Goal: Transaction & Acquisition: Purchase product/service

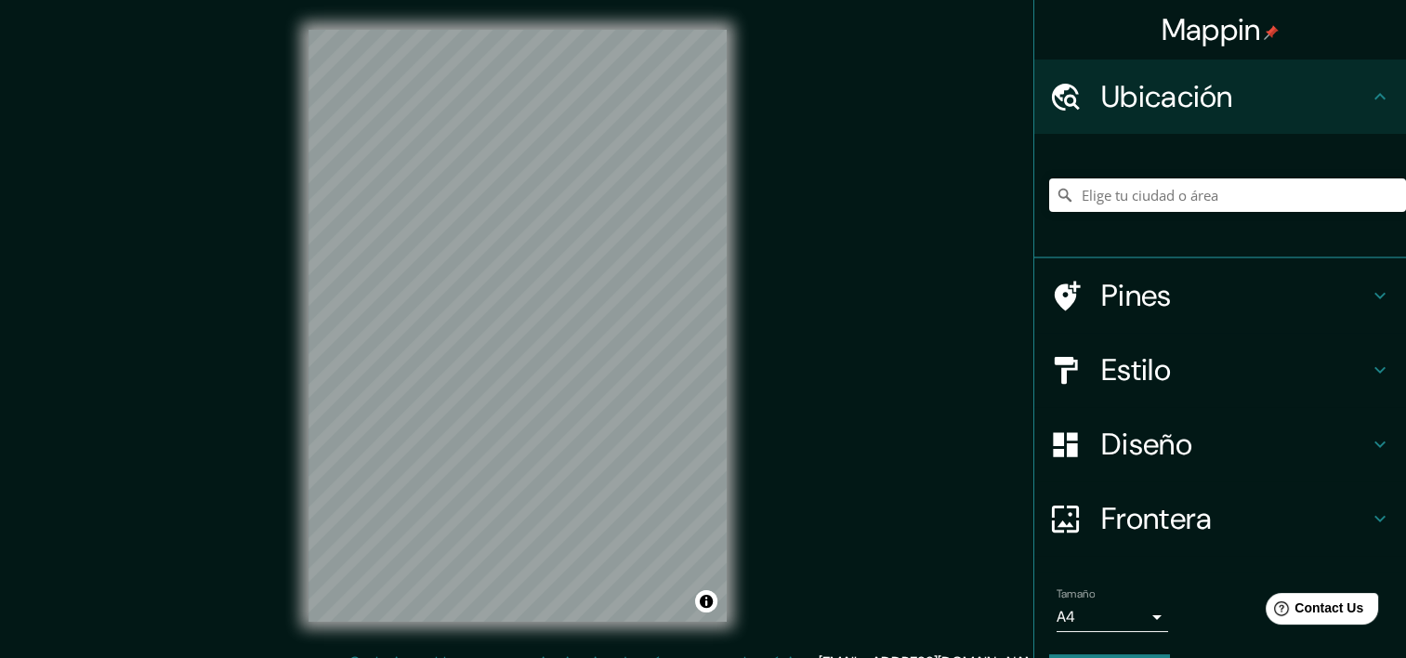
scroll to position [52, 0]
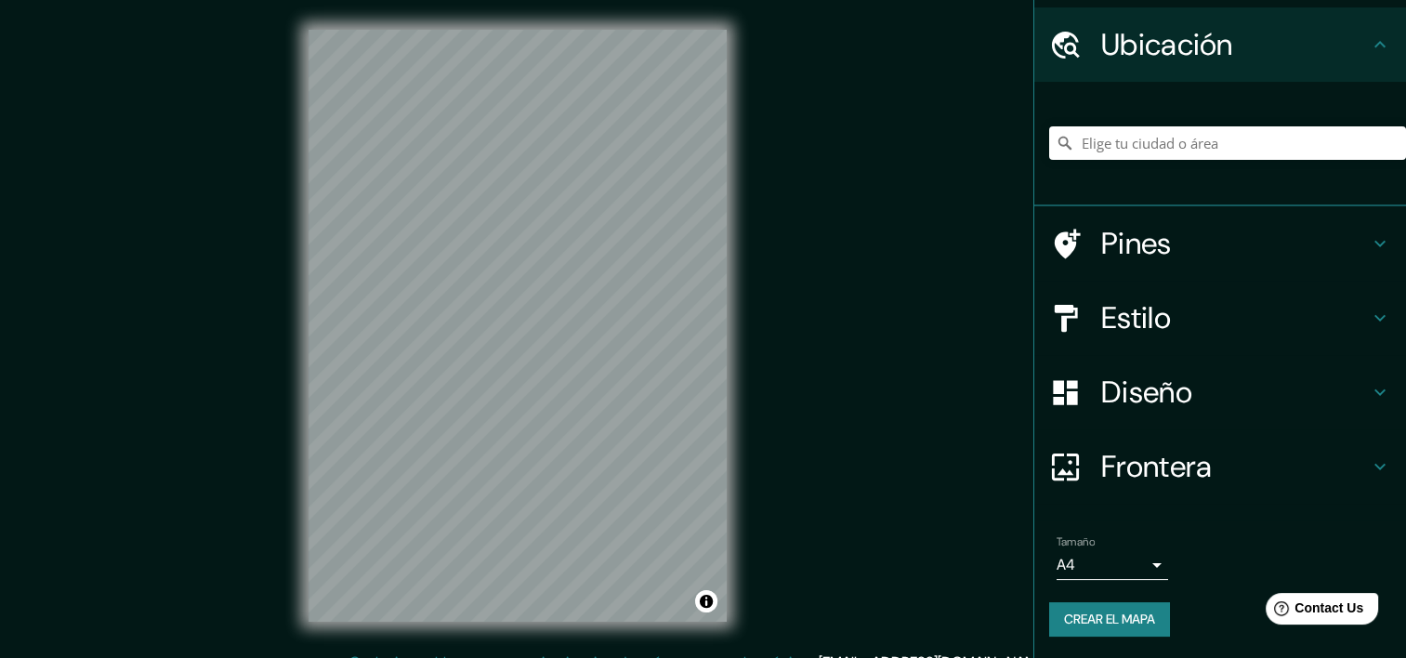
click at [1083, 556] on body "Mappin Ubicación Pines Estilo Diseño Frontera Elige un borde. Sugerencia : pued…" at bounding box center [703, 329] width 1406 height 658
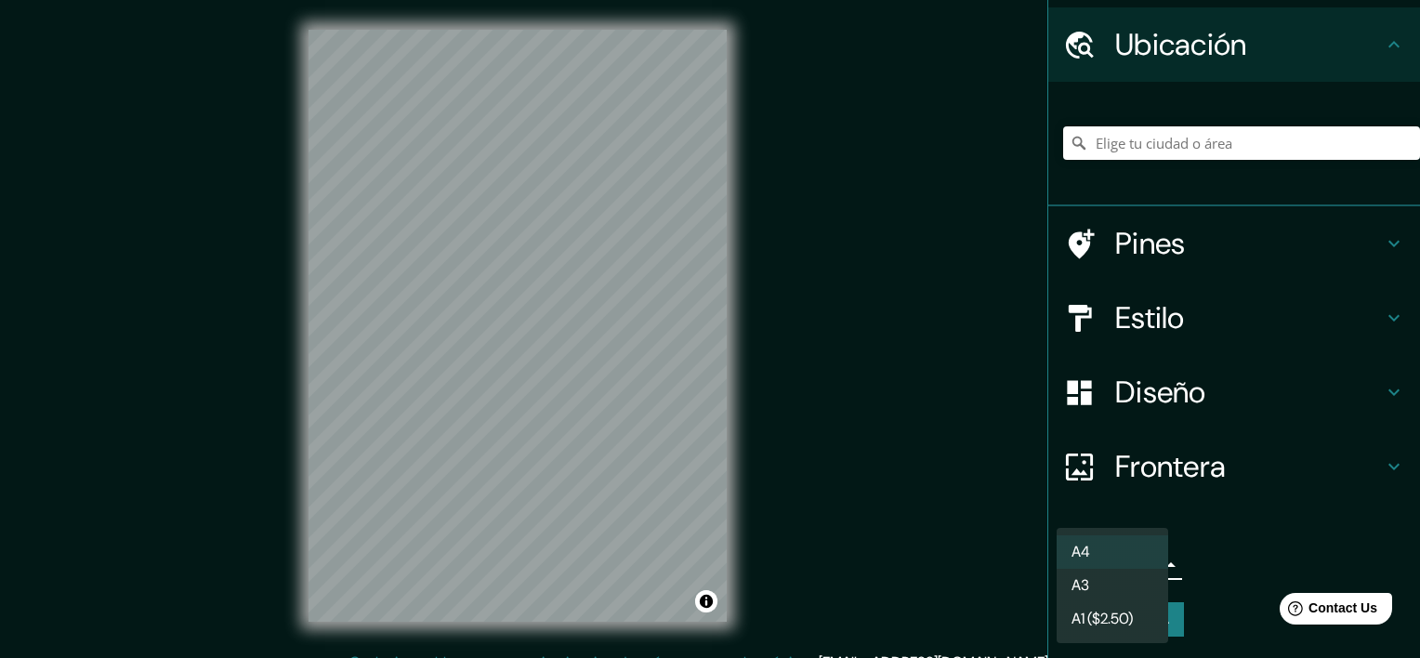
click at [1137, 559] on li "A4" at bounding box center [1111, 551] width 111 height 33
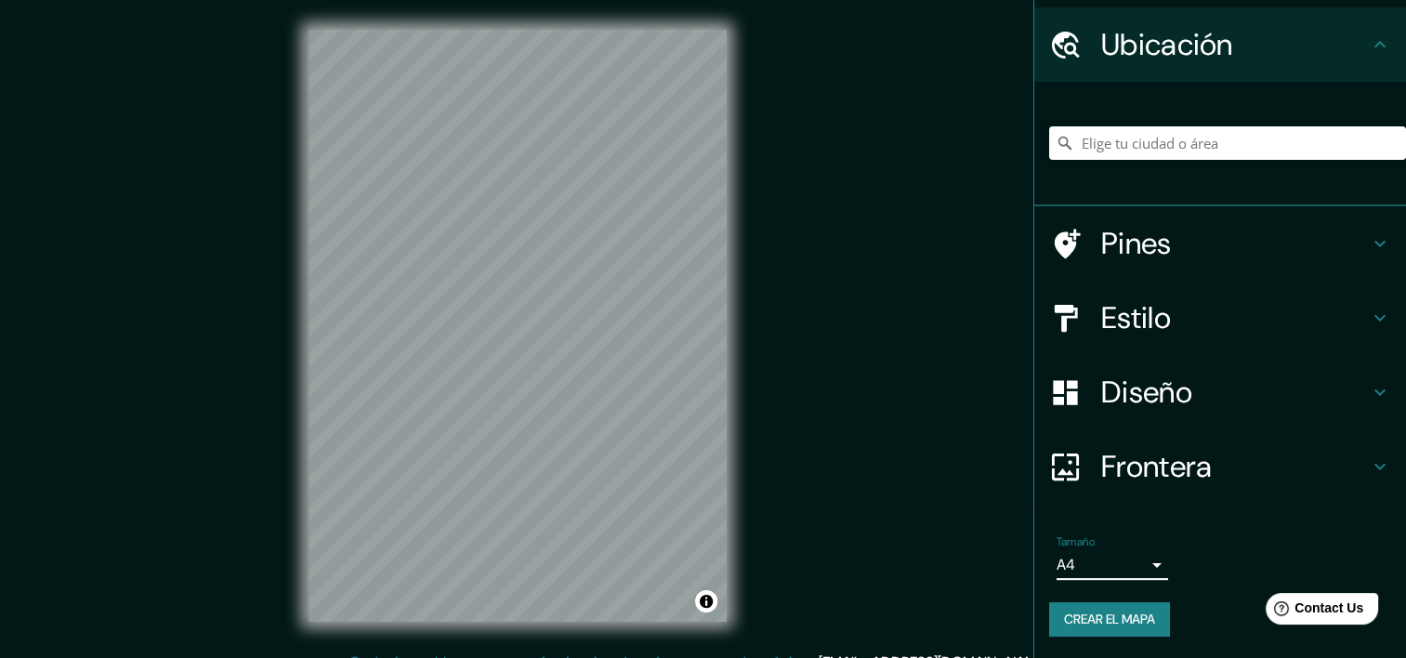
click at [1140, 560] on body "Mappin Ubicación Pines Estilo Diseño Frontera Elige un borde. Sugerencia : pued…" at bounding box center [703, 329] width 1406 height 658
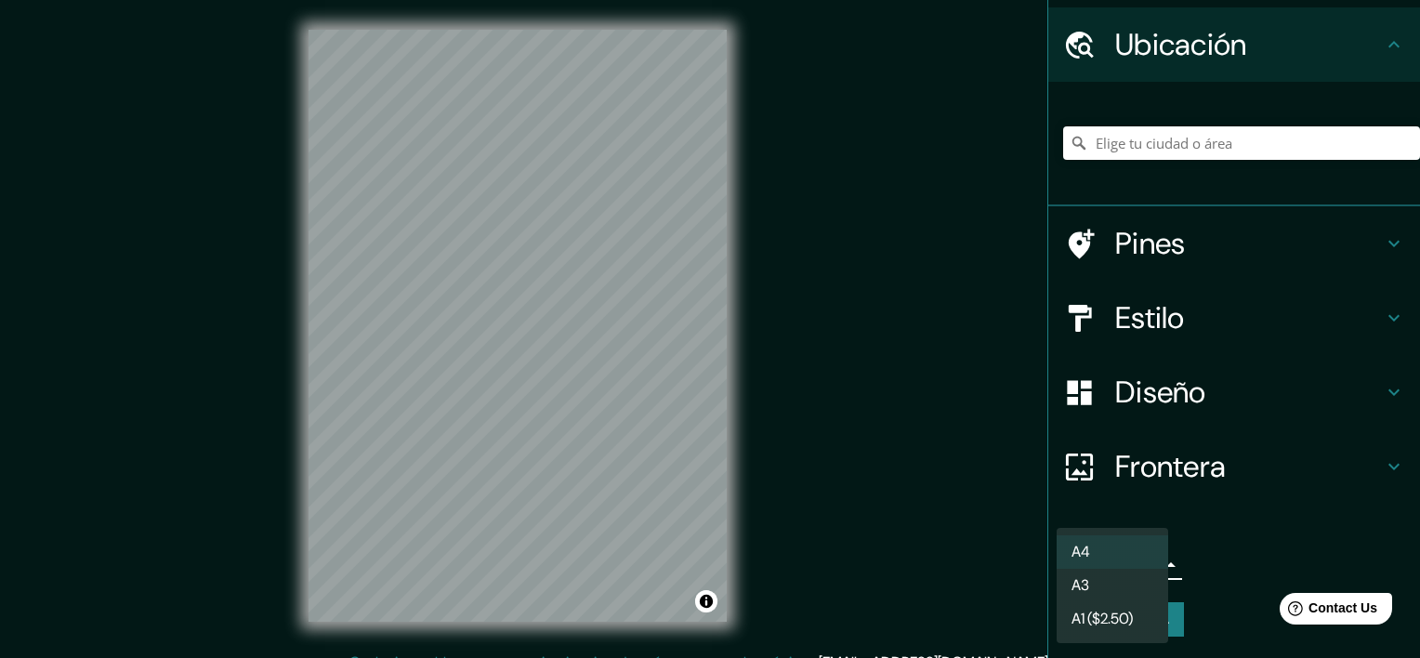
click at [1122, 586] on li "A3" at bounding box center [1111, 585] width 111 height 33
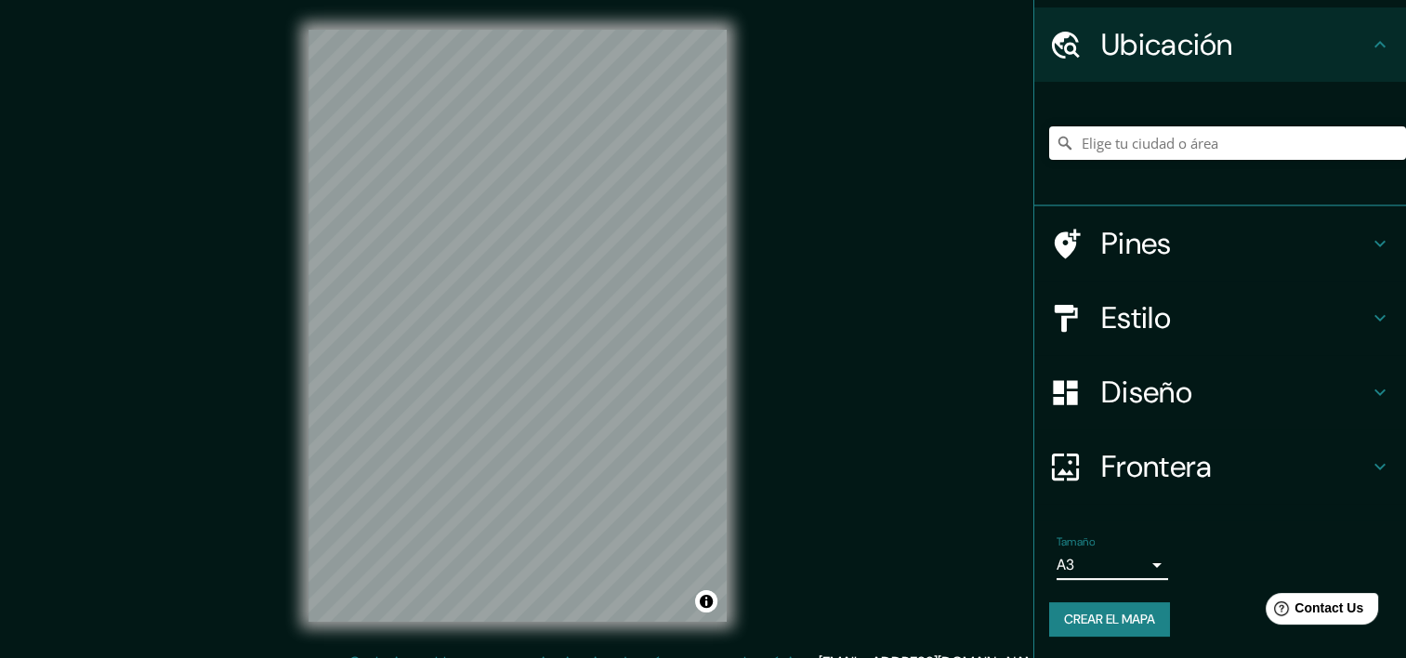
click at [1172, 388] on h4 "Diseño" at bounding box center [1235, 391] width 268 height 37
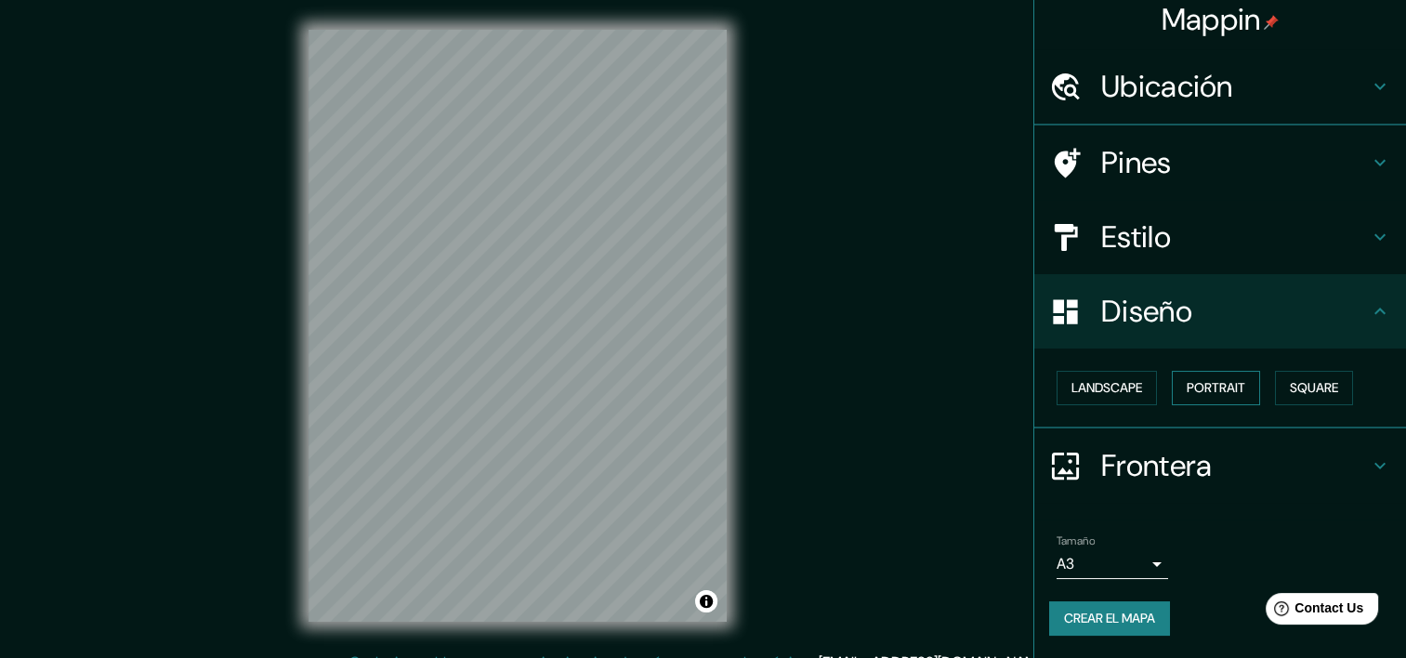
scroll to position [8, 0]
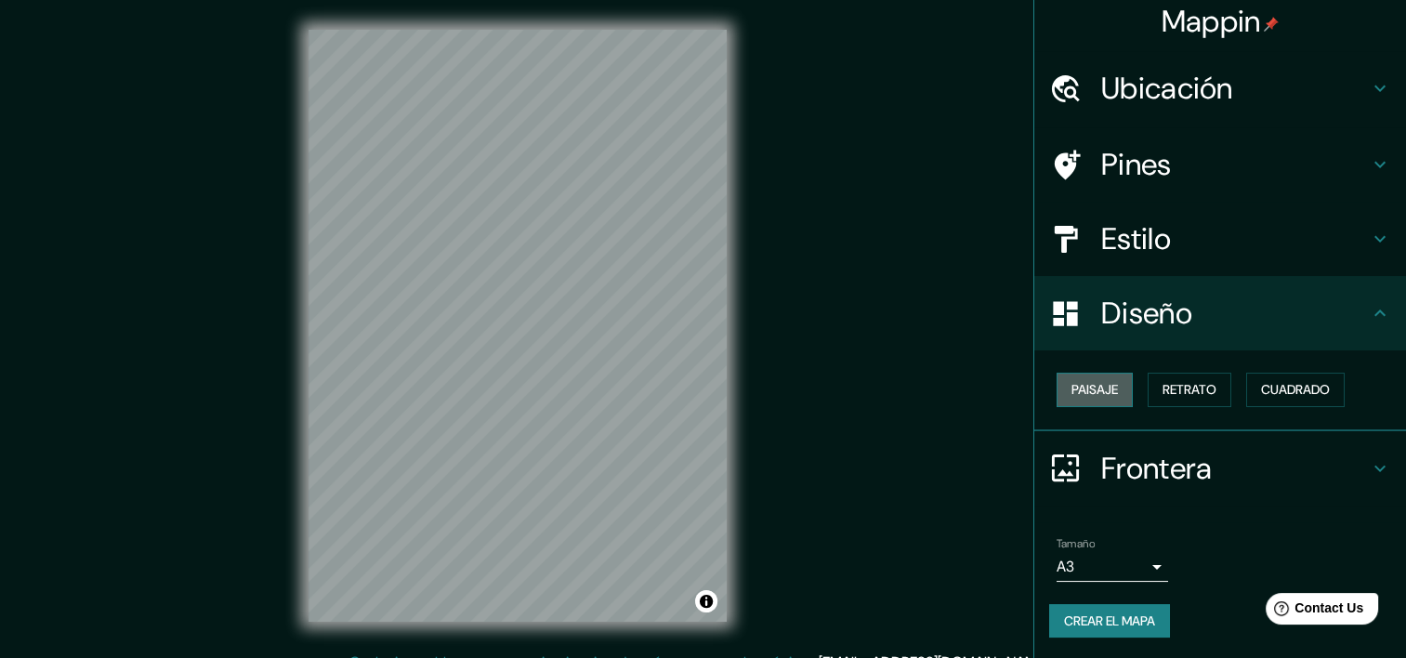
click at [1071, 394] on font "Paisaje" at bounding box center [1094, 389] width 46 height 23
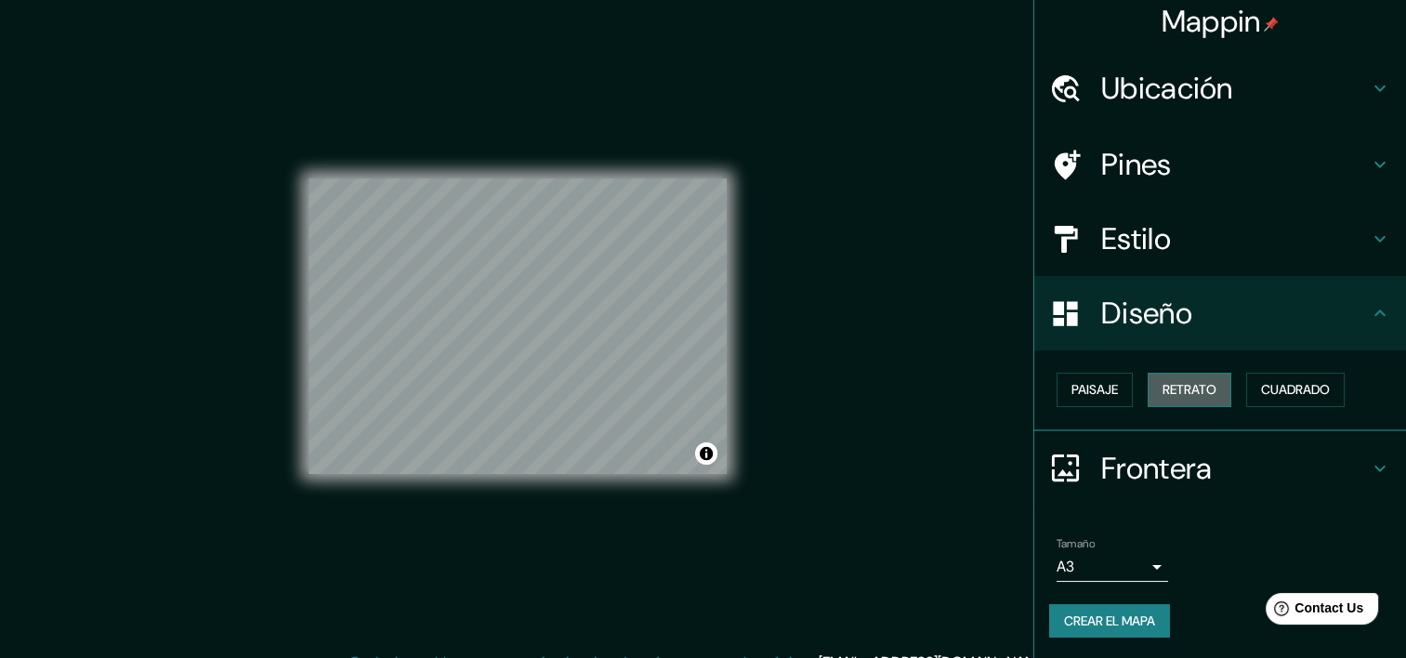
click at [1162, 394] on font "Retrato" at bounding box center [1189, 389] width 54 height 23
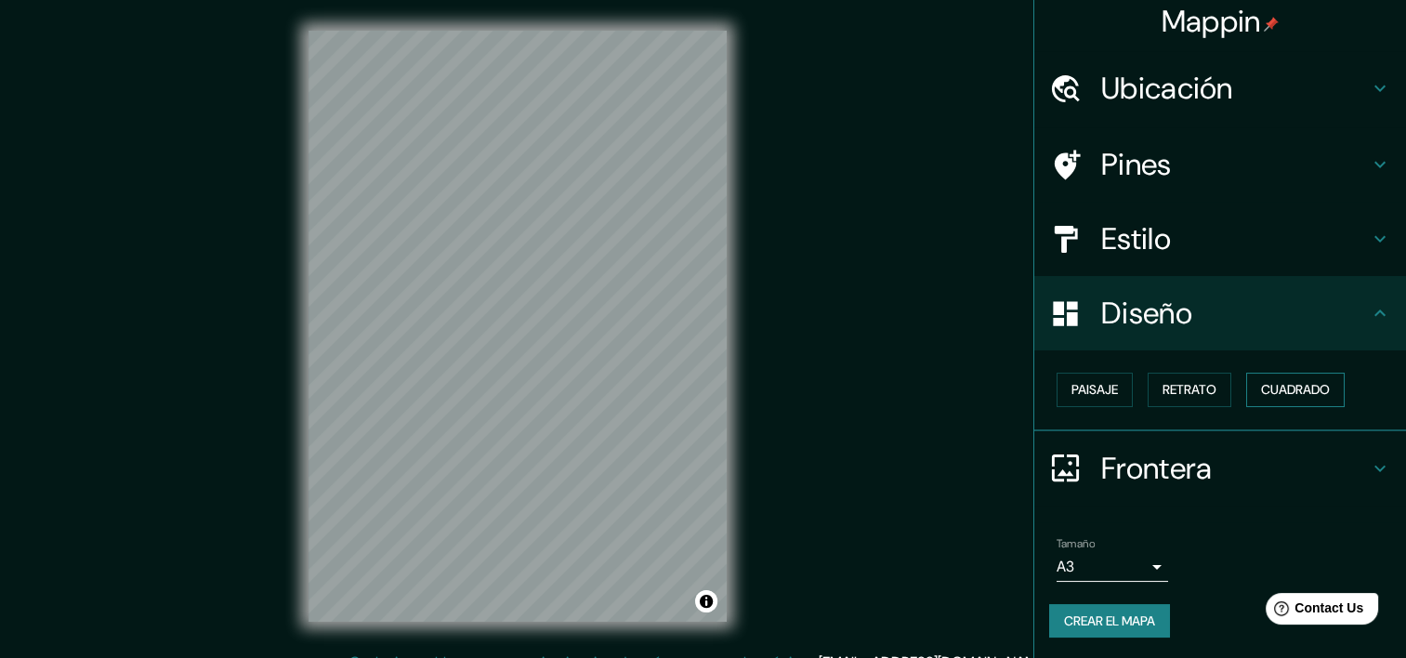
click at [1283, 385] on font "Cuadrado" at bounding box center [1295, 389] width 69 height 23
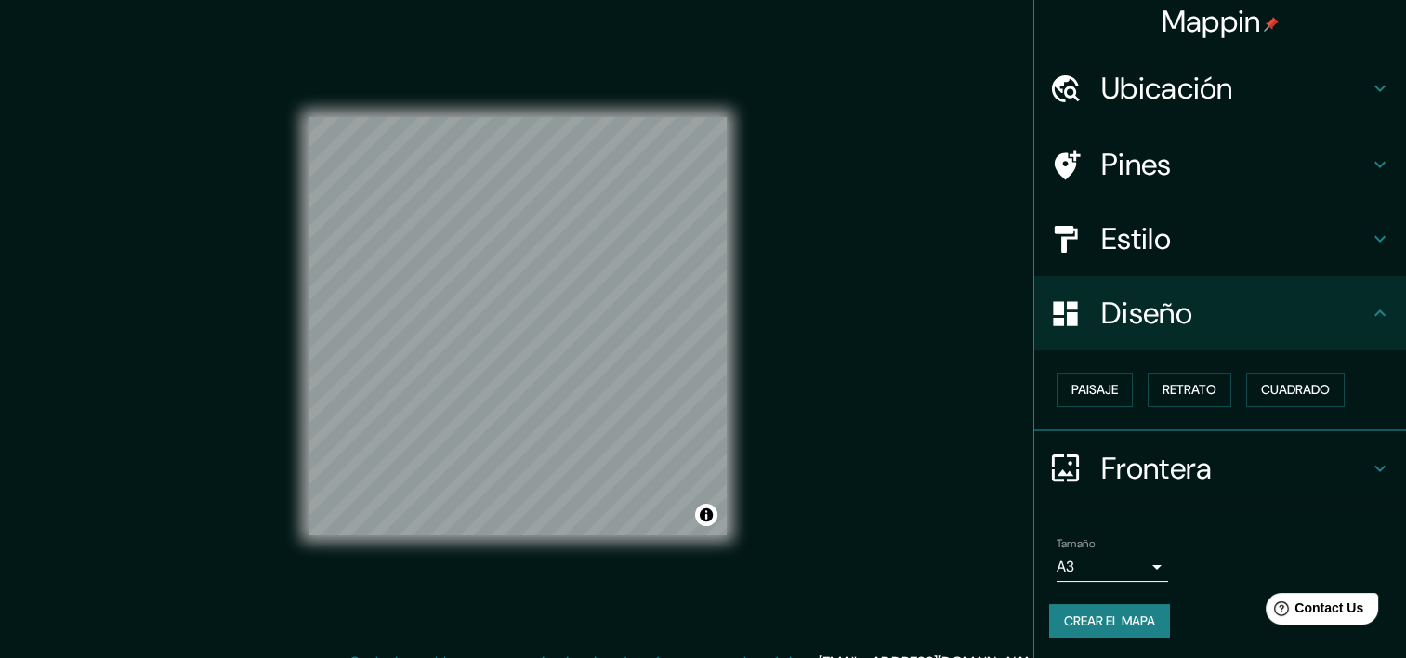
click at [1236, 255] on h4 "Estilo" at bounding box center [1235, 238] width 268 height 37
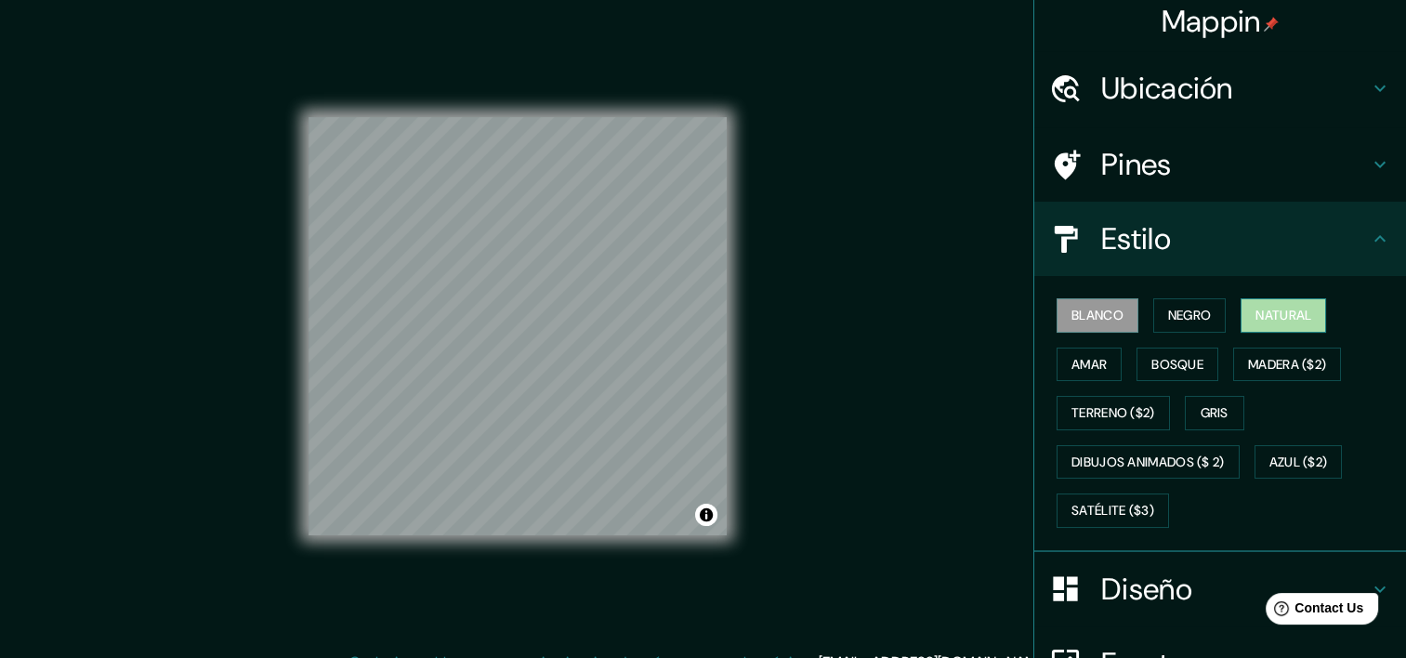
click at [1257, 315] on font "Natural" at bounding box center [1283, 315] width 56 height 23
click at [1121, 360] on div "Blanco Negro Natural Amar Bosque Madera ($2) Terreno ($2) Gris Dibujos animados…" at bounding box center [1227, 413] width 357 height 244
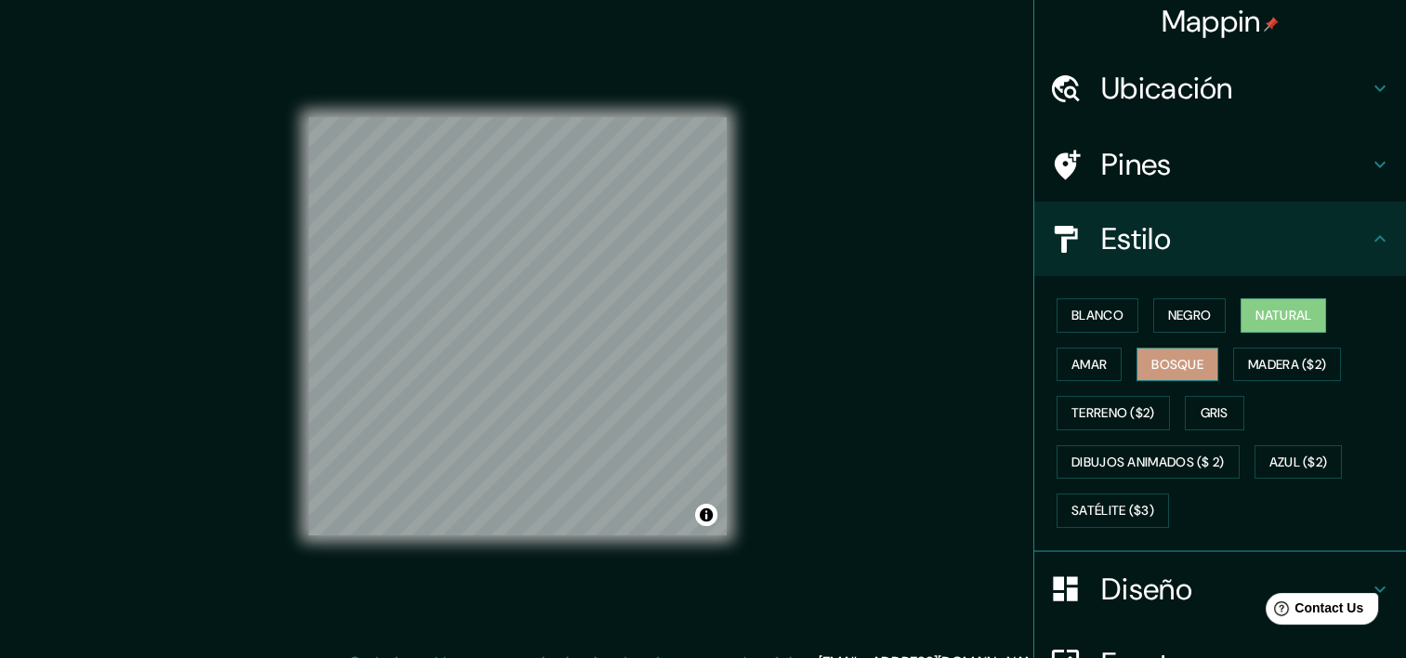
click at [1136, 360] on button "Bosque" at bounding box center [1177, 364] width 82 height 34
click at [1093, 364] on font "Amar" at bounding box center [1088, 364] width 35 height 23
click at [1192, 372] on font "Bosque" at bounding box center [1177, 364] width 52 height 23
click at [1205, 405] on font "Gris" at bounding box center [1214, 412] width 28 height 23
click at [1240, 318] on button "Natural" at bounding box center [1282, 315] width 85 height 34
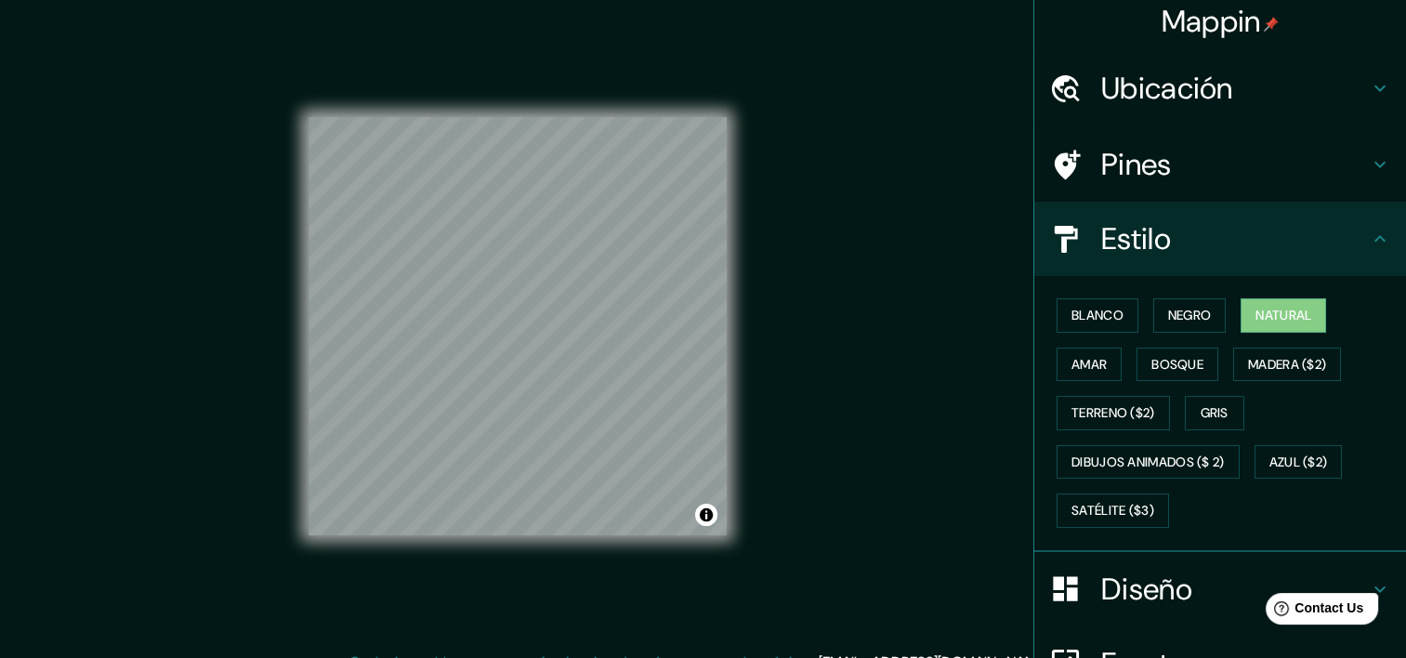
click at [1295, 240] on h4 "Estilo" at bounding box center [1235, 238] width 268 height 37
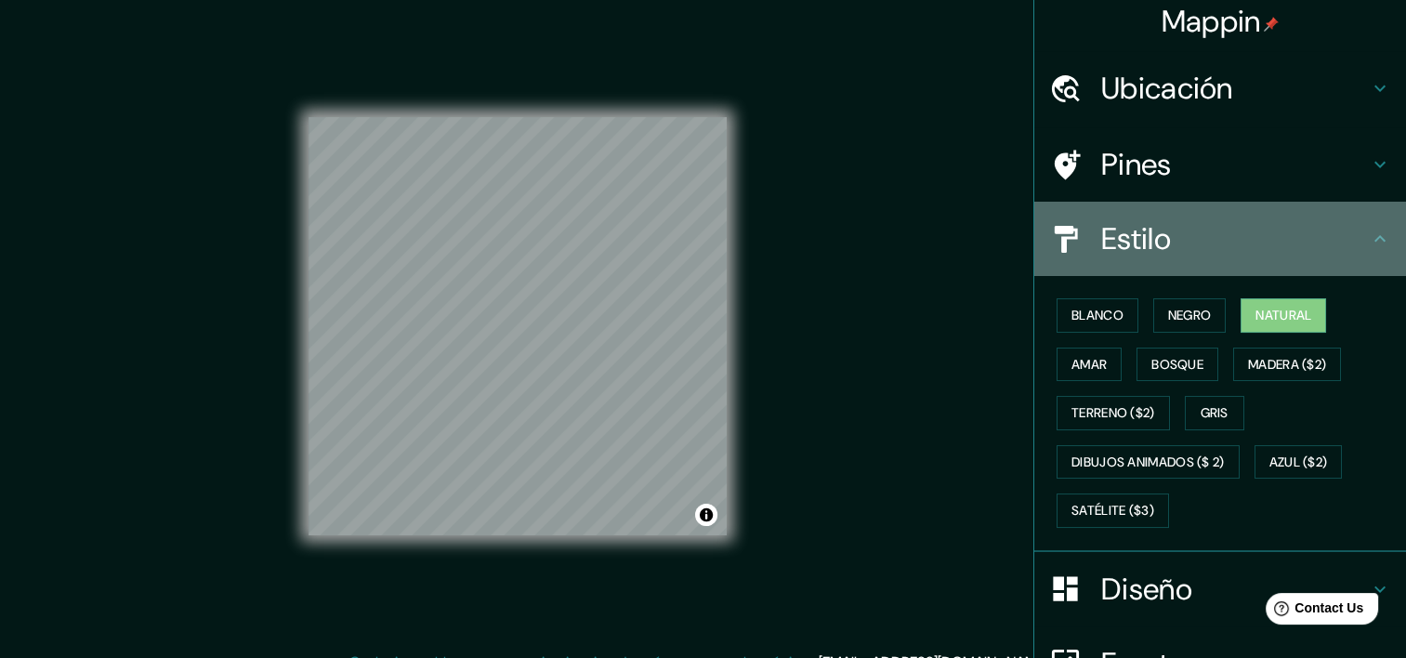
click at [1368, 241] on icon at bounding box center [1379, 239] width 22 height 22
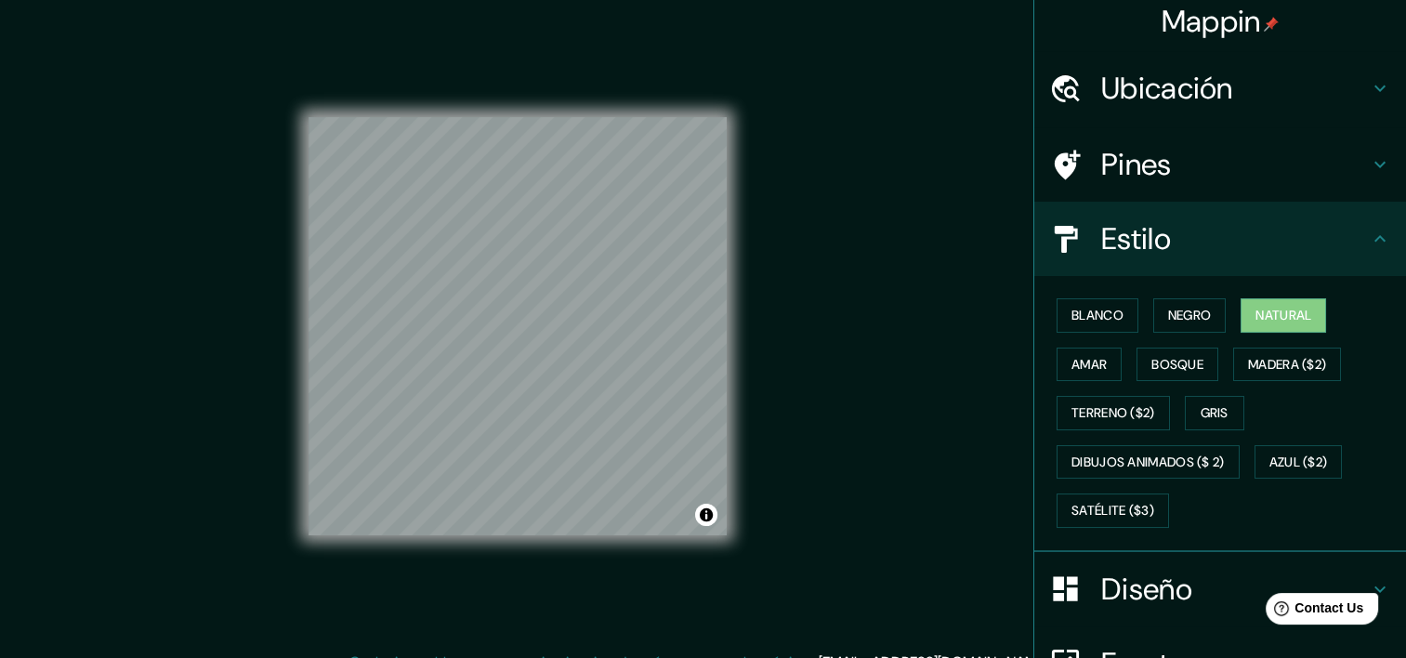
click at [1368, 237] on icon at bounding box center [1379, 239] width 22 height 22
click at [1374, 236] on icon at bounding box center [1379, 238] width 11 height 7
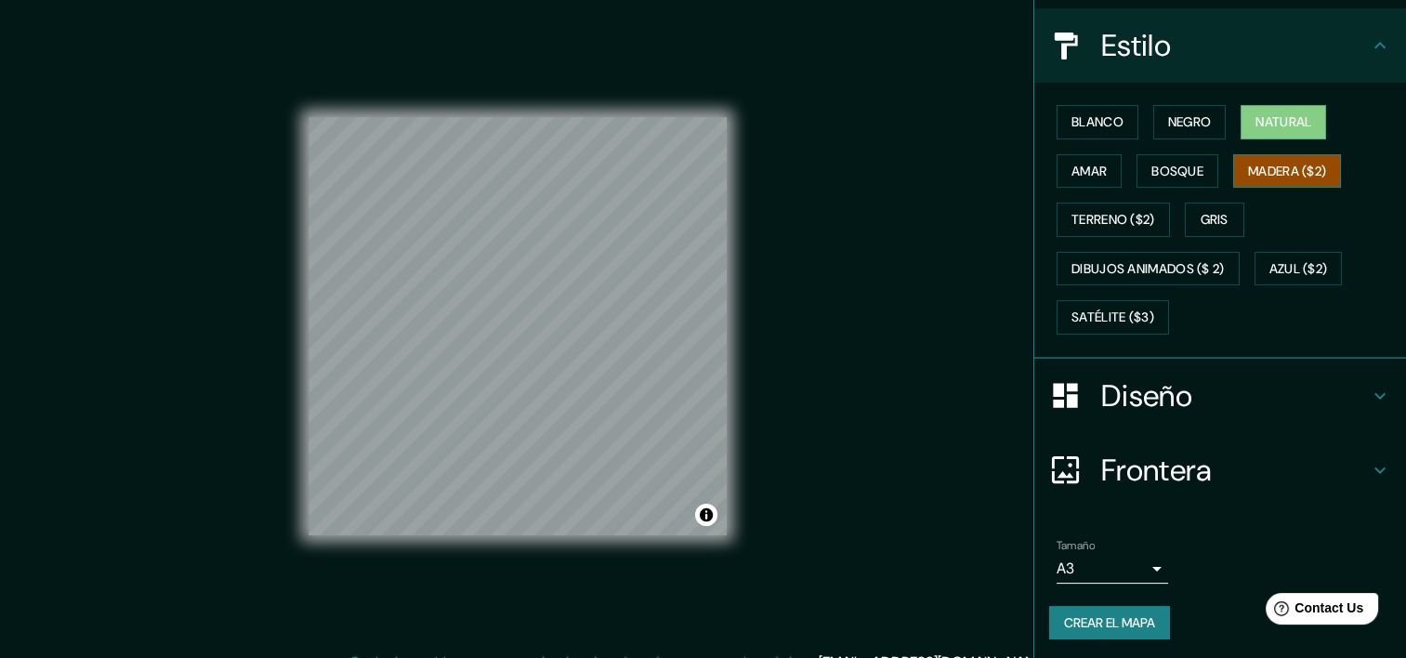
scroll to position [23, 0]
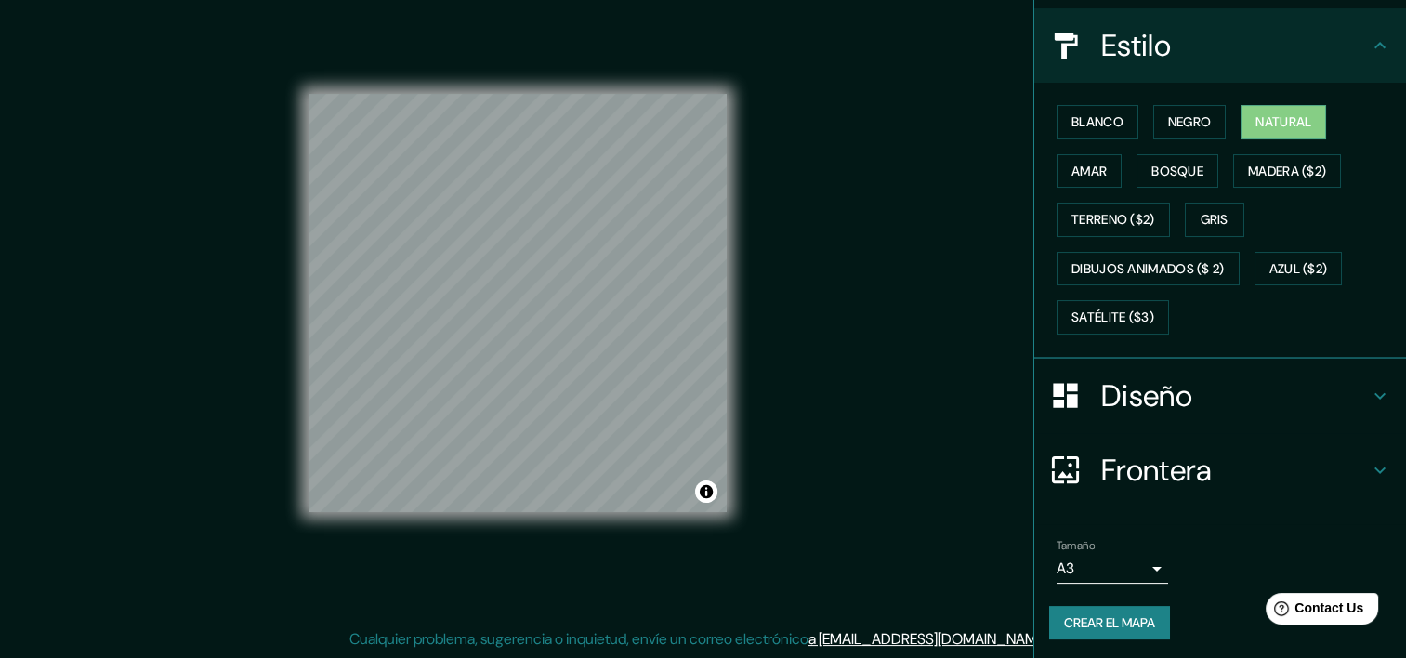
click at [1131, 624] on font "Crear el mapa" at bounding box center [1109, 622] width 91 height 23
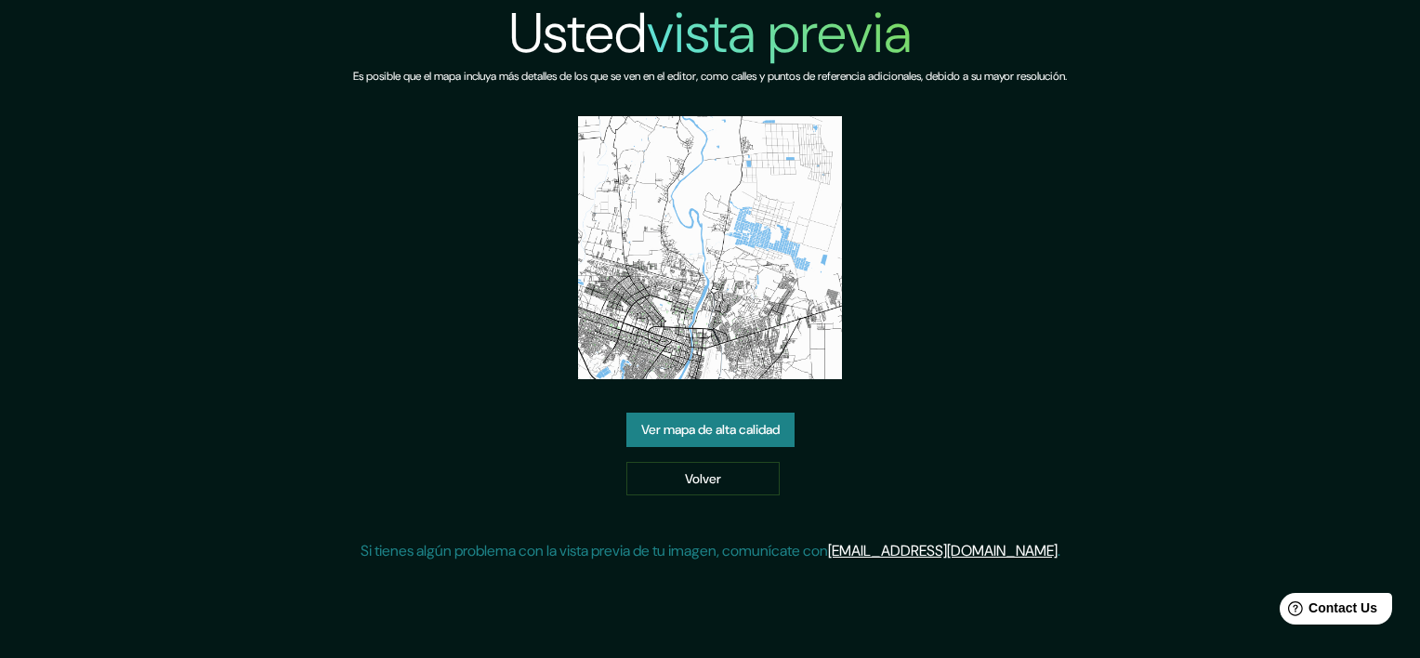
click at [1234, 181] on div "Usted vista previa Es posible que el mapa incluya más detalles de los que se ve…" at bounding box center [710, 288] width 1420 height 577
click at [762, 424] on link "Ver mapa de alta calidad" at bounding box center [710, 429] width 168 height 34
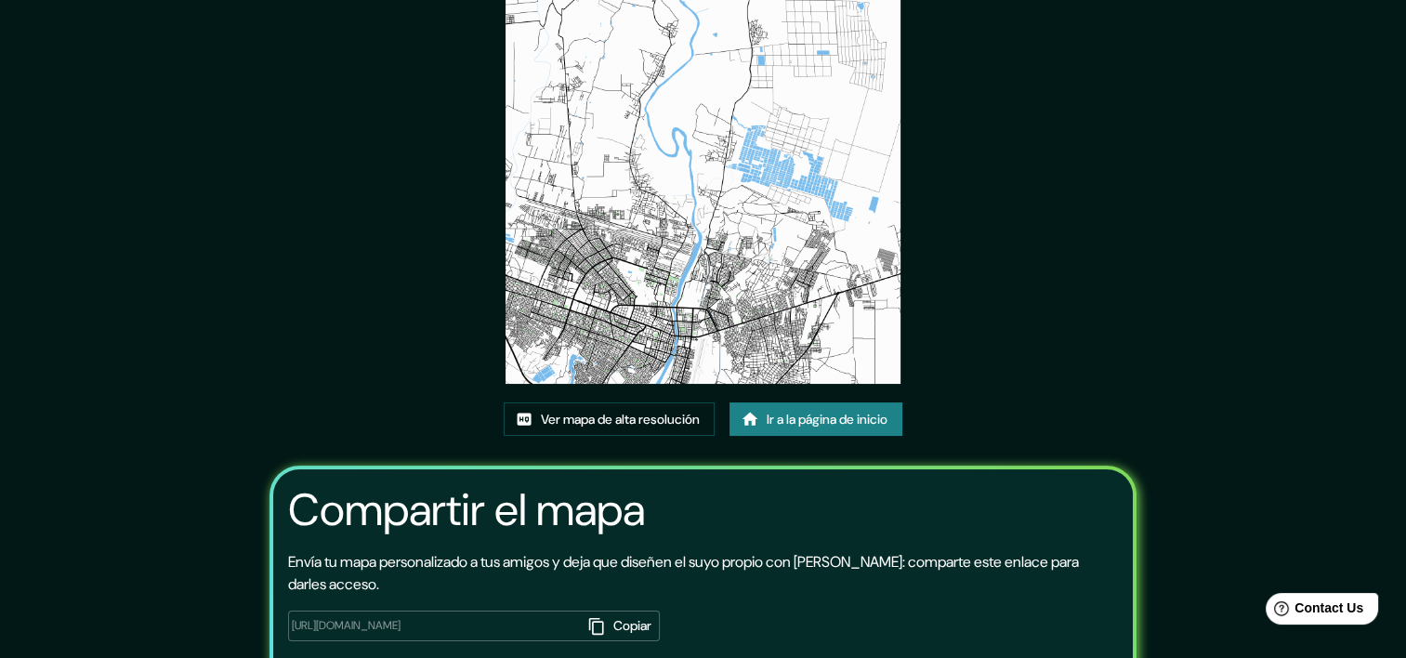
scroll to position [186, 0]
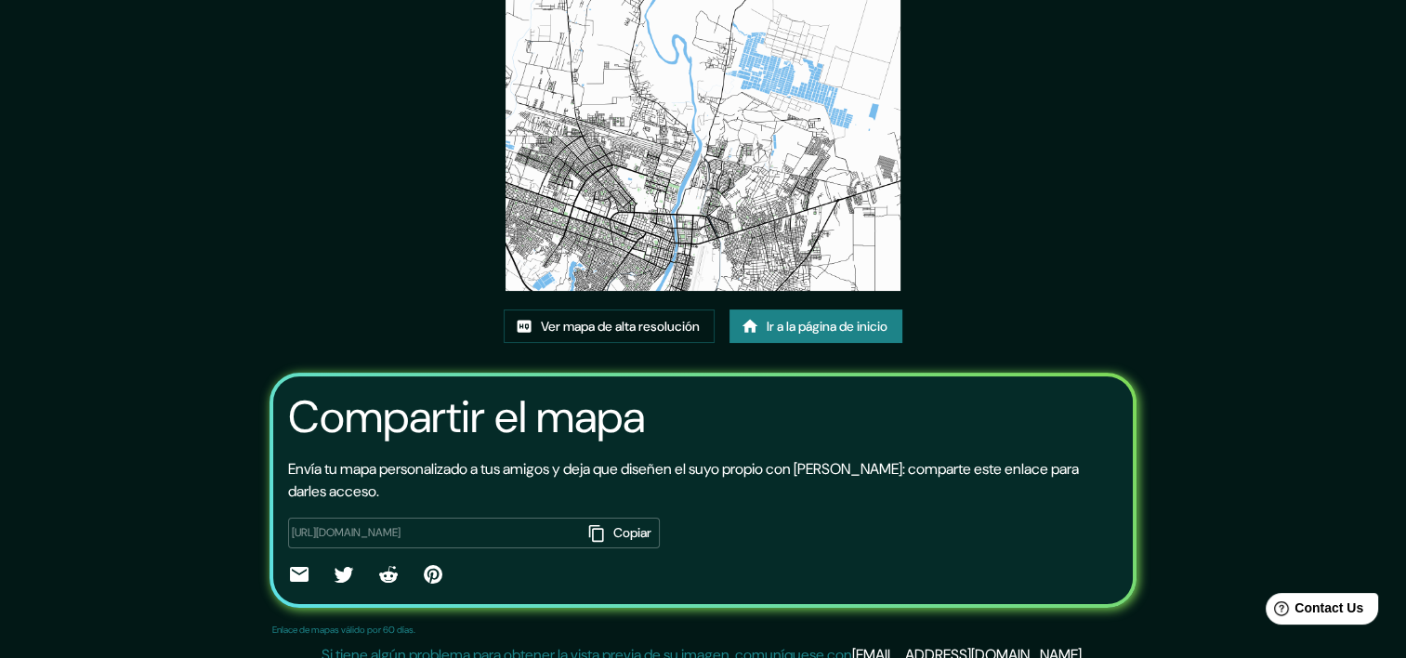
click at [1018, 274] on div "Este mapa fue creado con Mappin Ver mapa de alta resolución Ir a la página de i…" at bounding box center [703, 243] width 922 height 859
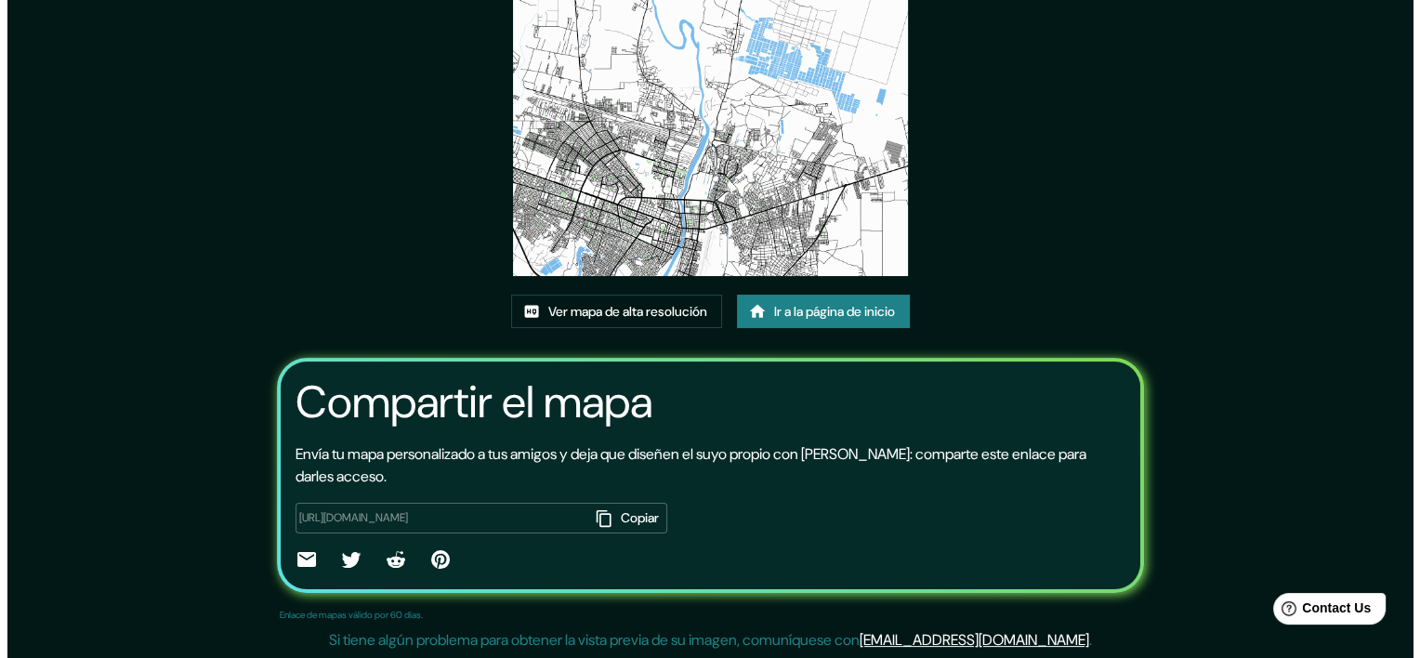
scroll to position [0, 0]
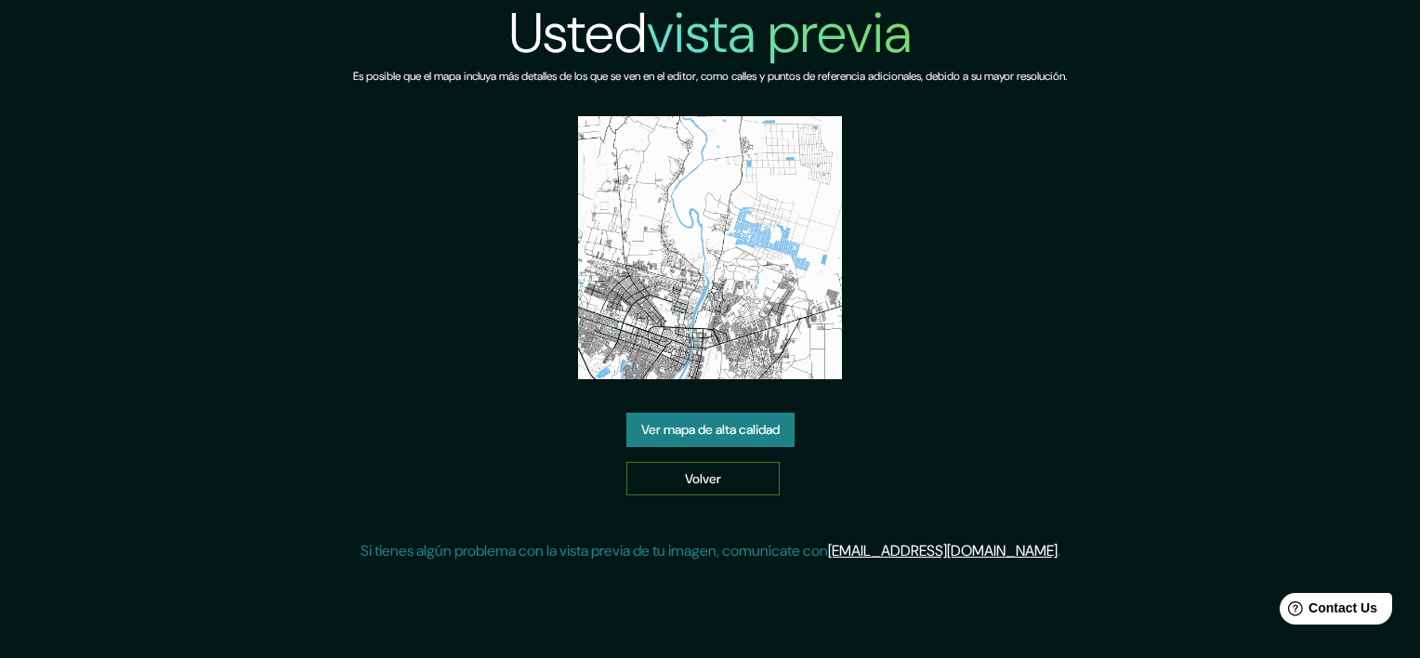
click at [714, 481] on link "Volver" at bounding box center [702, 479] width 153 height 34
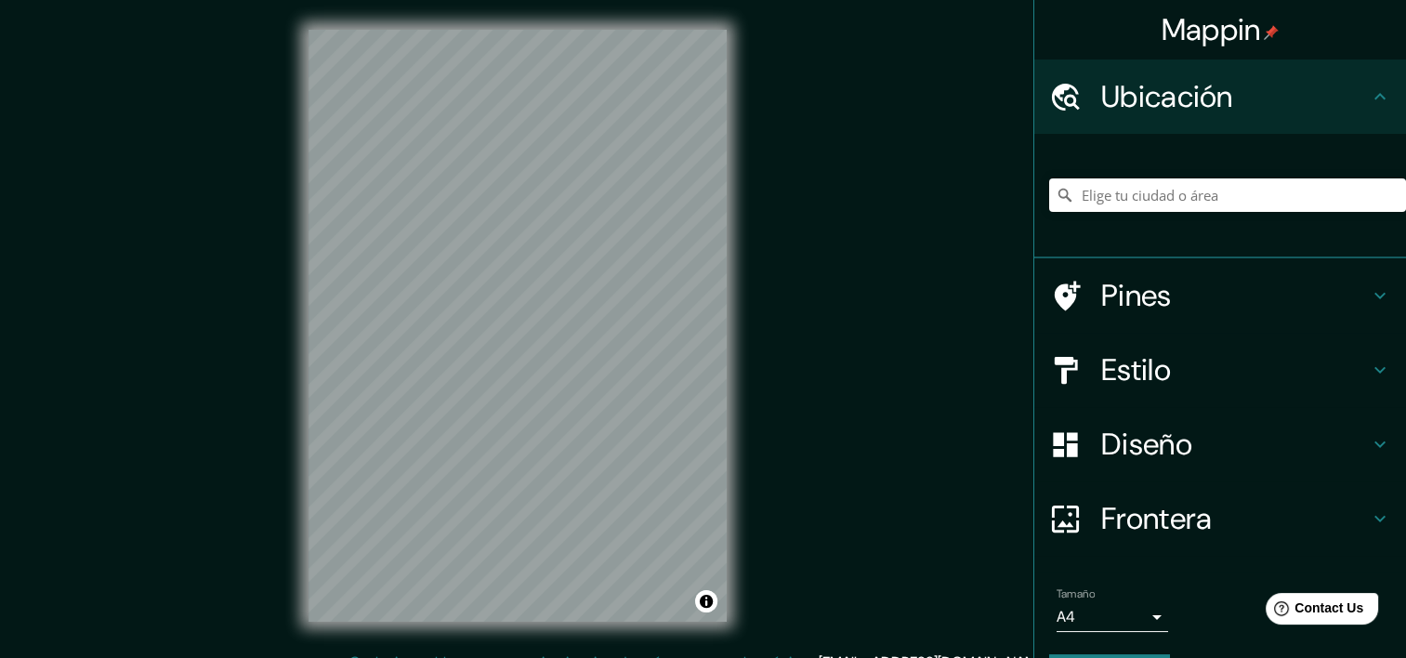
click at [1163, 386] on h4 "Estilo" at bounding box center [1235, 369] width 268 height 37
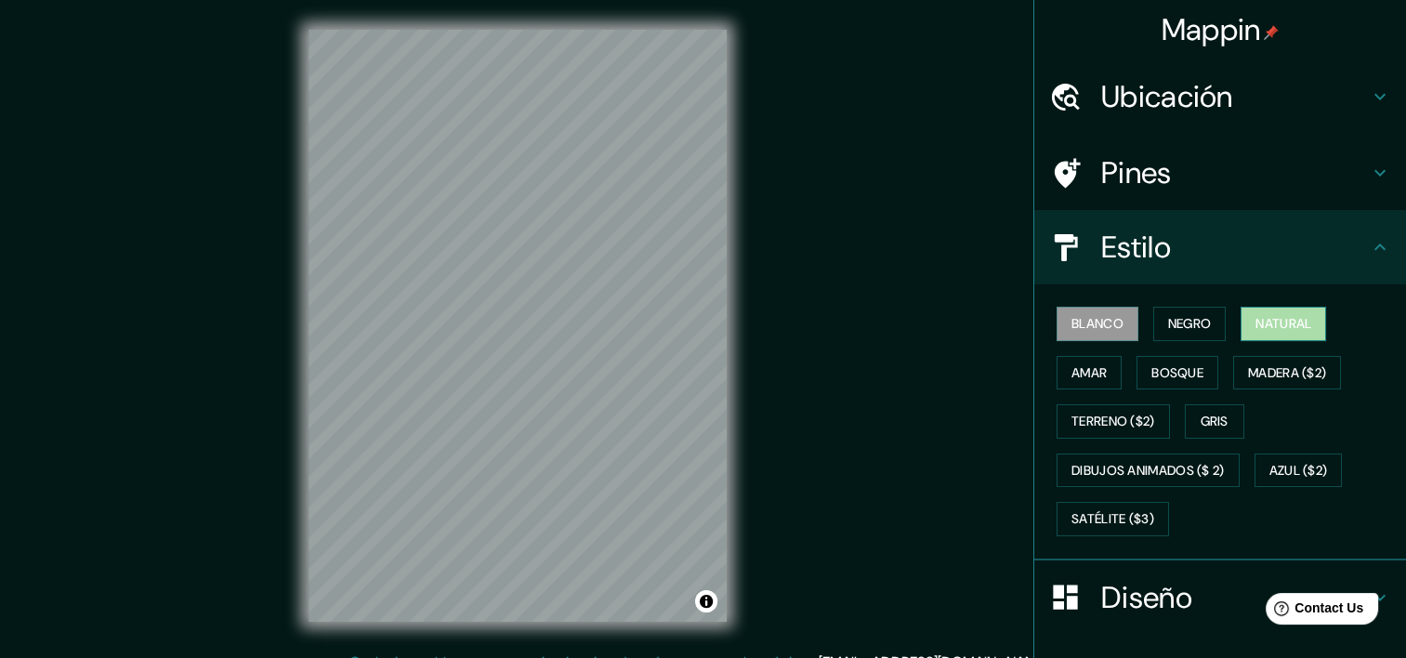
click at [1255, 325] on font "Natural" at bounding box center [1283, 323] width 56 height 23
click at [1264, 238] on h4 "Estilo" at bounding box center [1235, 247] width 268 height 37
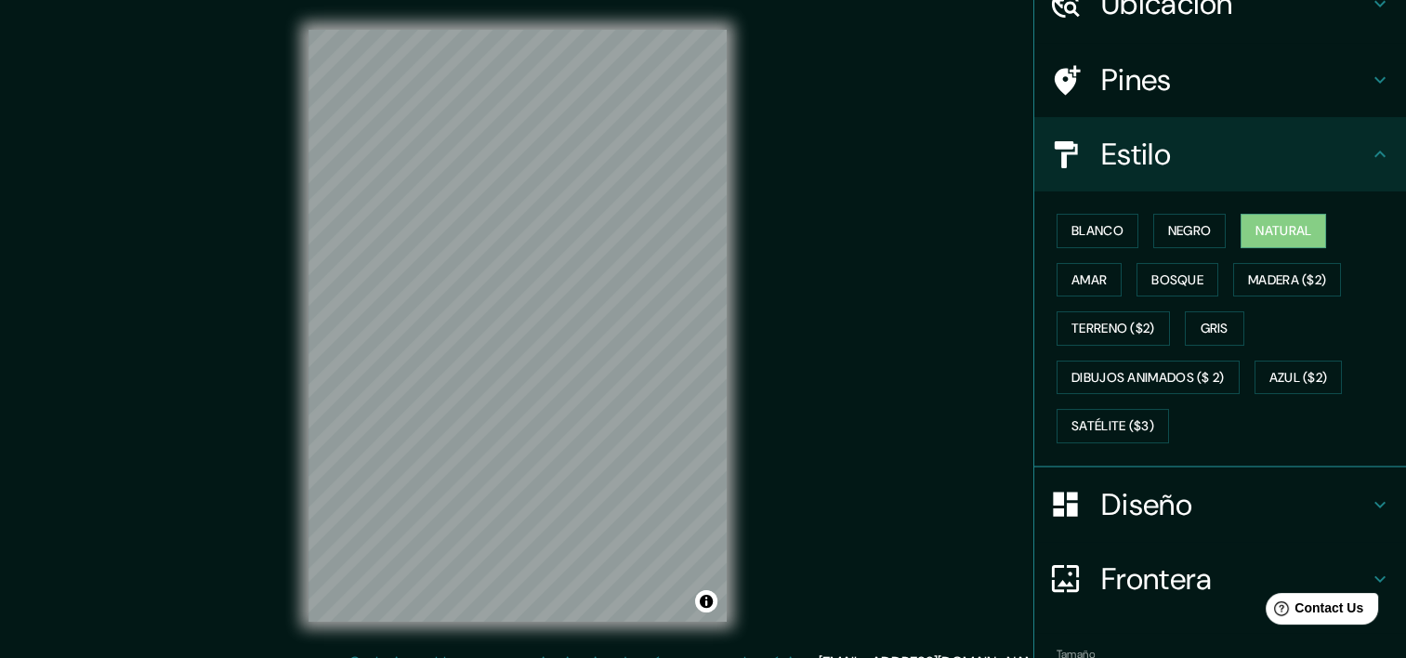
scroll to position [202, 0]
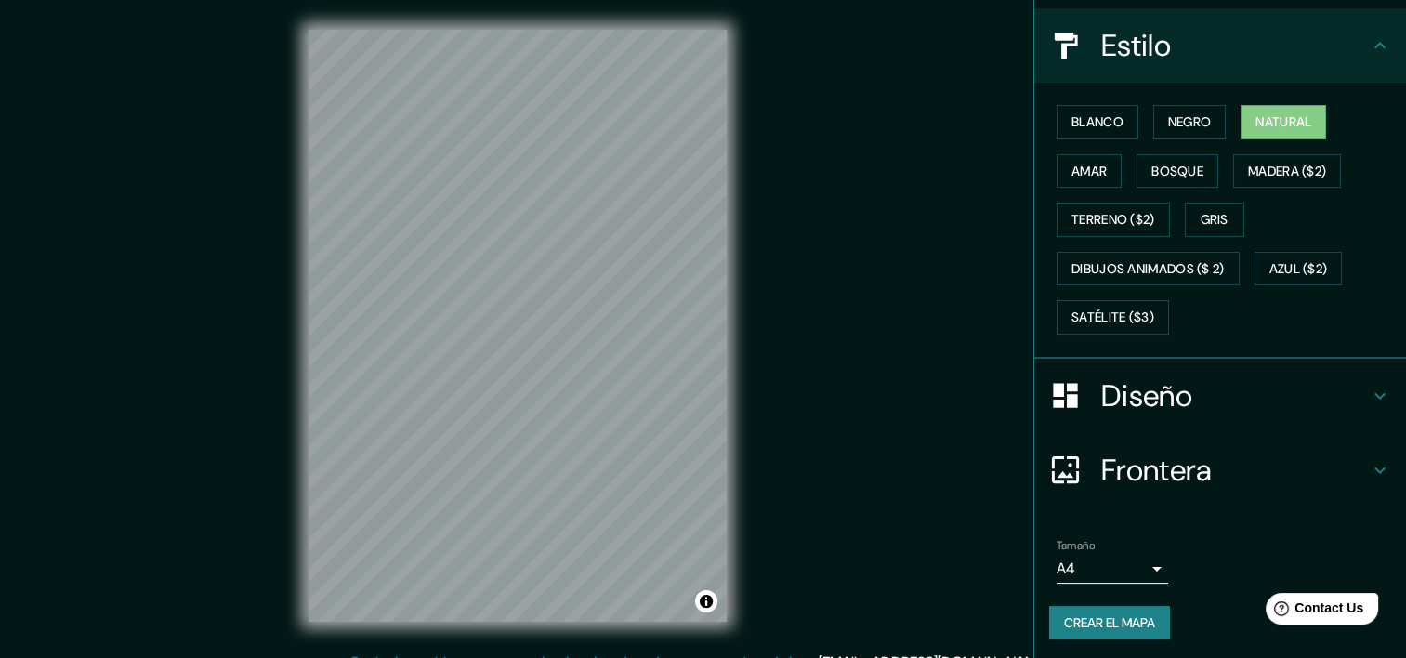
click at [1107, 548] on div "Tamaño A4 single" at bounding box center [1111, 561] width 111 height 45
click at [1109, 565] on body "Mappin Ubicación Pines Estilo Blanco Negro Natural Amar Bosque Madera ($2) Terr…" at bounding box center [703, 329] width 1406 height 658
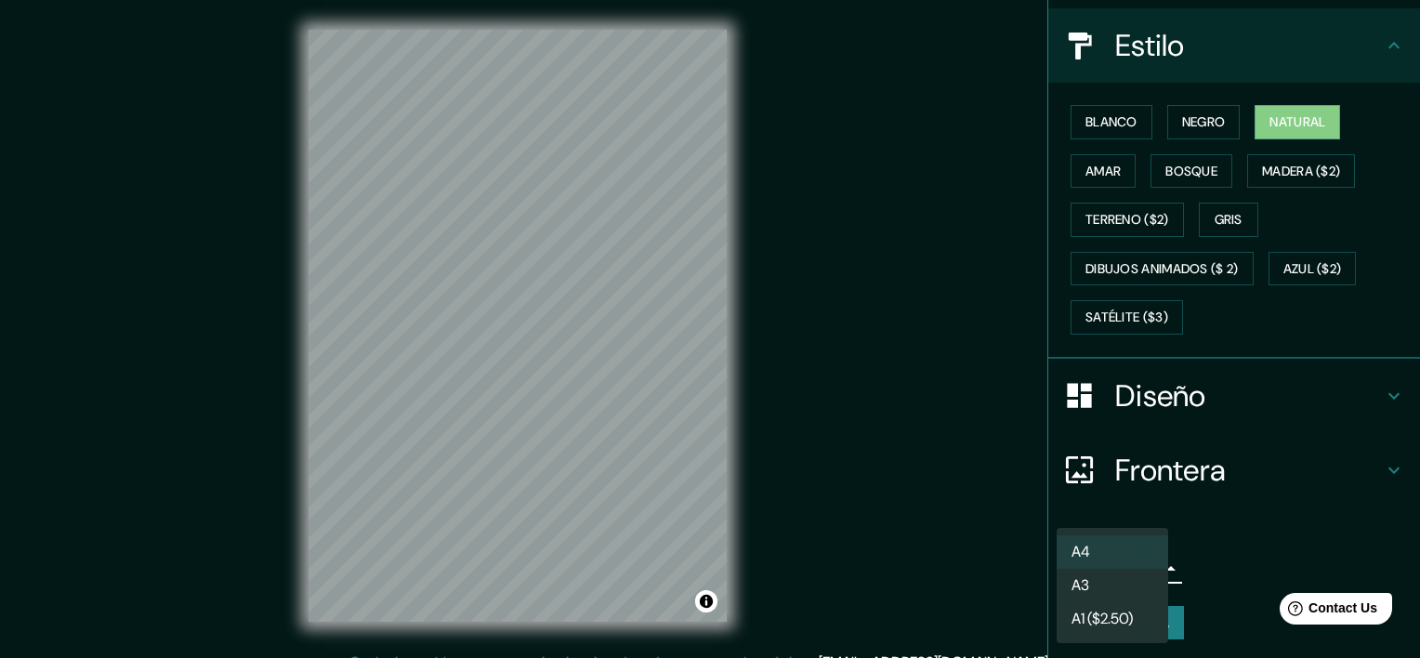
click at [1120, 584] on li "A3" at bounding box center [1111, 585] width 111 height 33
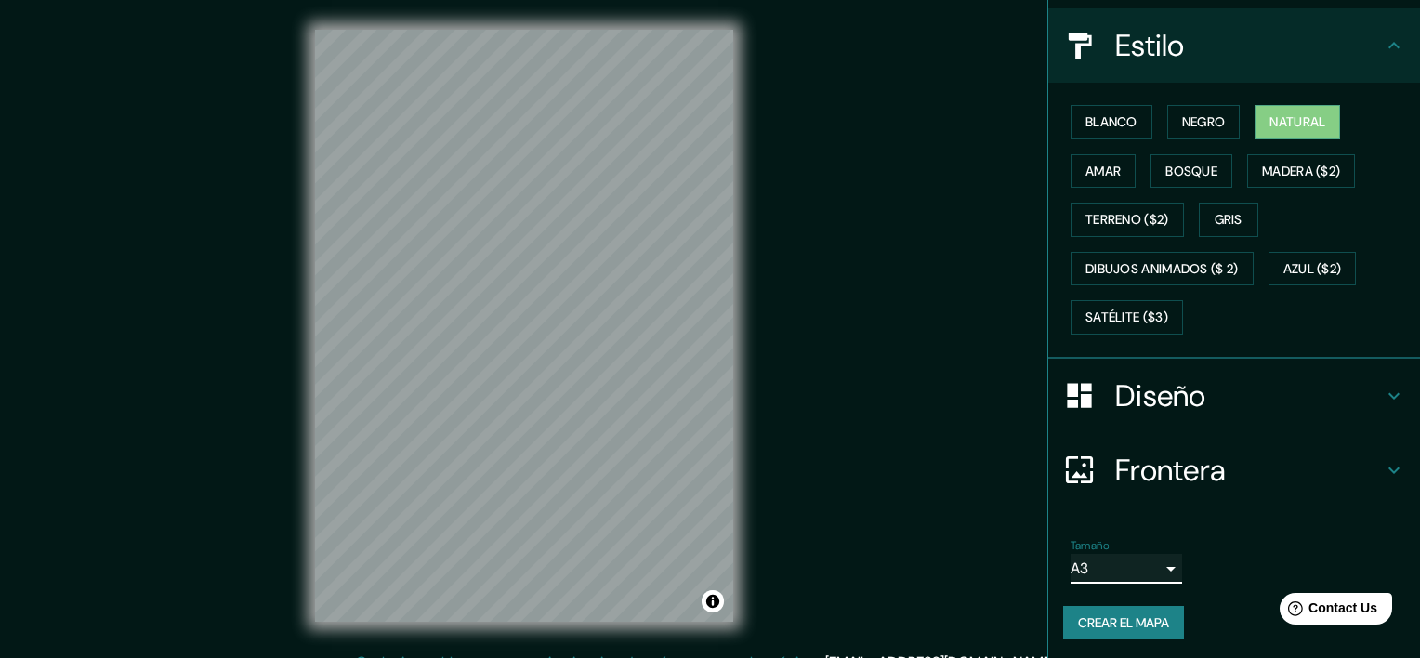
type input "a4"
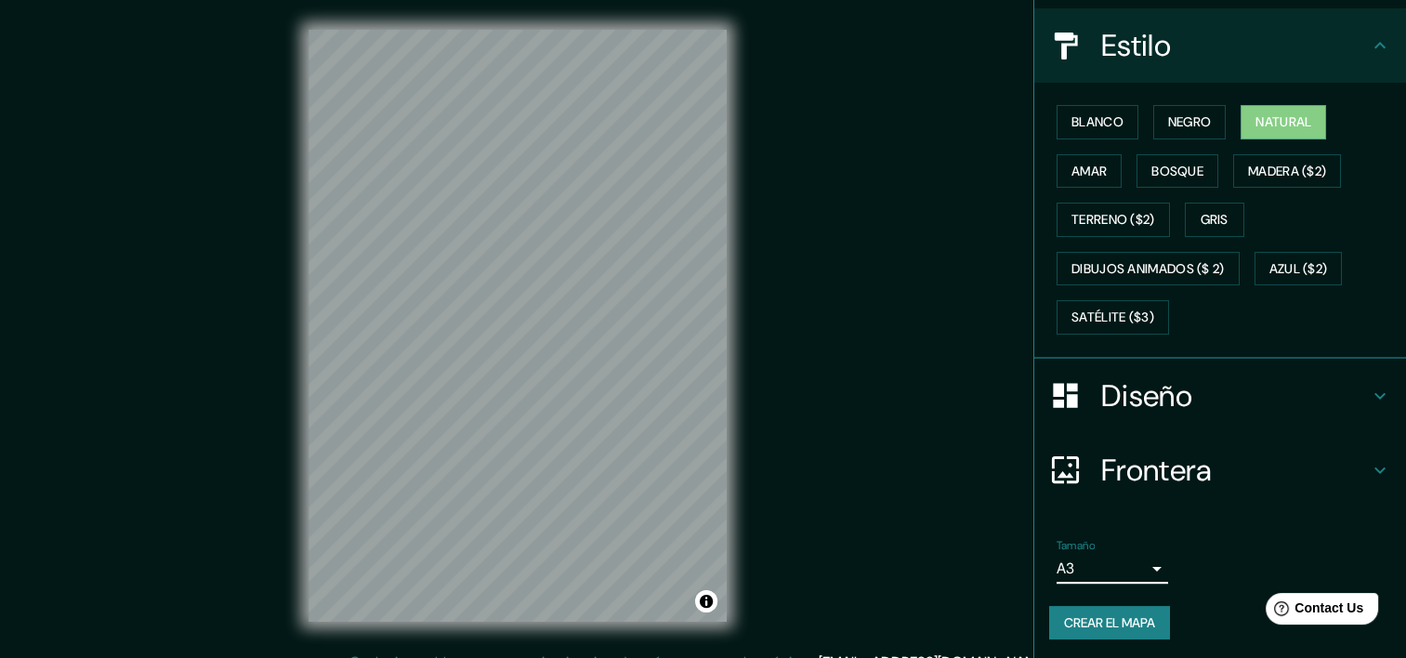
click at [1103, 619] on font "Crear el mapa" at bounding box center [1109, 622] width 91 height 23
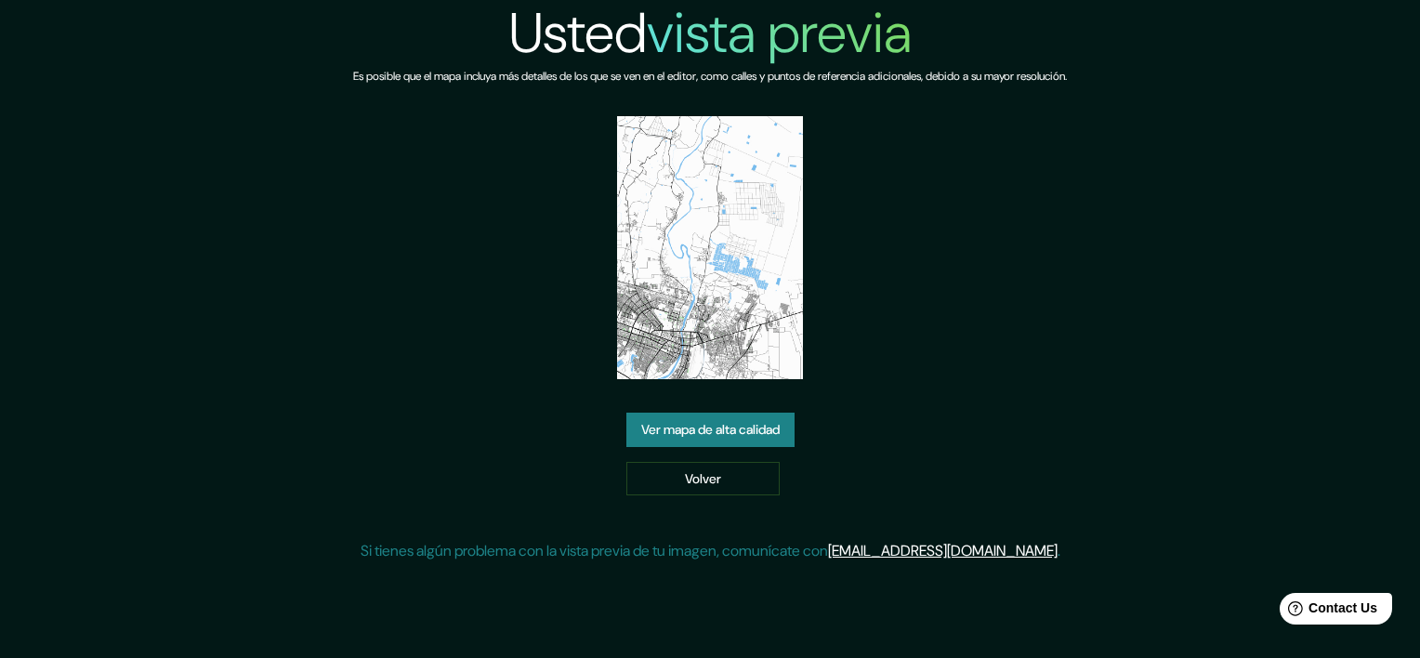
click at [702, 431] on link "Ver mapa de alta calidad" at bounding box center [710, 429] width 168 height 34
